Goal: Ask a question

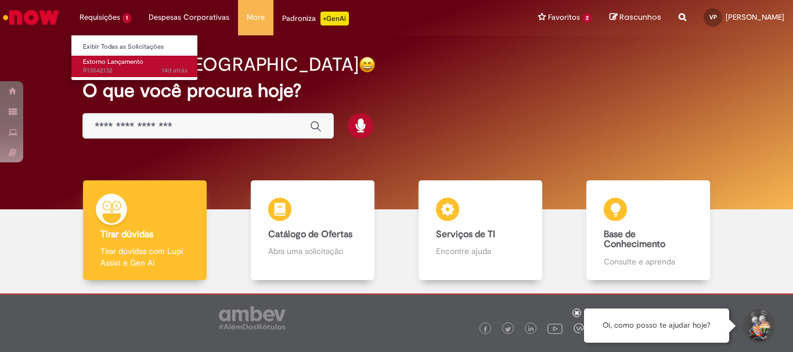
click at [167, 66] on body "Pular para o conteúdo da página Requisições 1 Exibir Todas as Solicitações Esto…" at bounding box center [396, 176] width 793 height 352
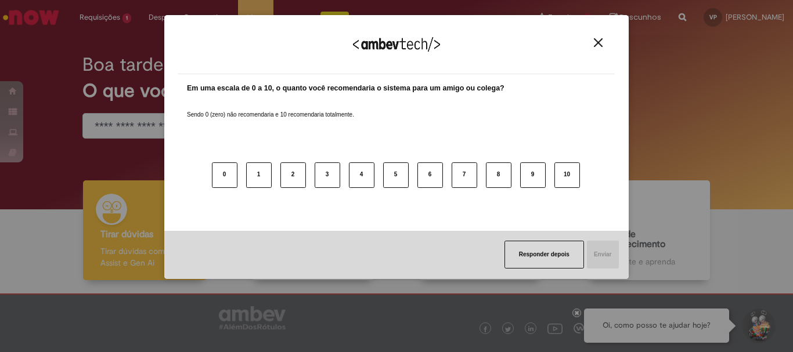
click at [601, 41] on img "Close" at bounding box center [598, 42] width 9 height 9
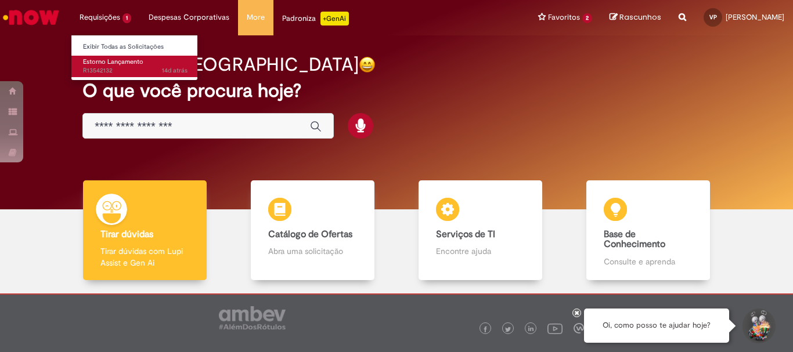
click at [131, 64] on span "Estorno Lançamento" at bounding box center [113, 61] width 60 height 9
click at [131, 63] on span "Estorno Lançamento" at bounding box center [113, 61] width 60 height 9
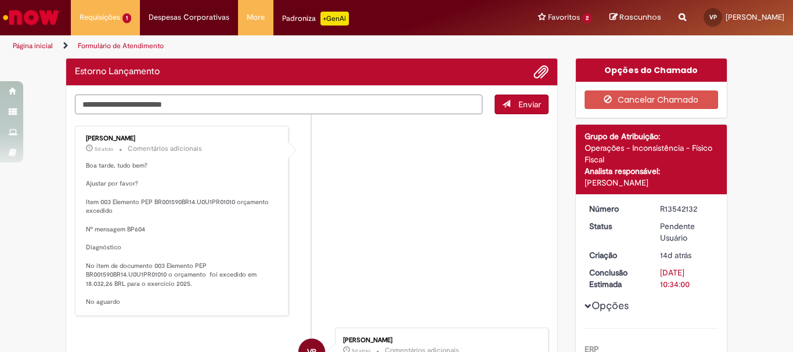
click at [118, 106] on textarea "Digite sua mensagem aqui..." at bounding box center [279, 105] width 408 height 20
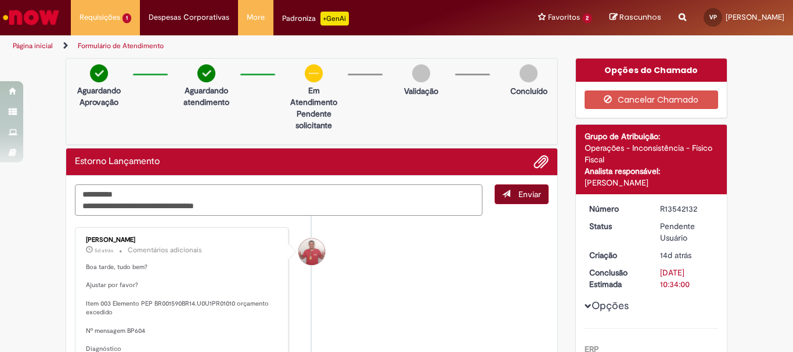
type textarea "**********"
click at [509, 195] on button "Enviar" at bounding box center [522, 195] width 54 height 20
